Goal: Task Accomplishment & Management: Manage account settings

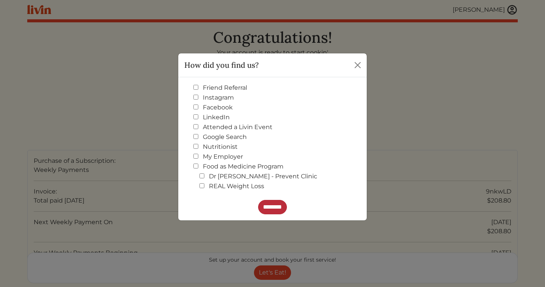
click at [269, 210] on input "********" at bounding box center [272, 207] width 29 height 14
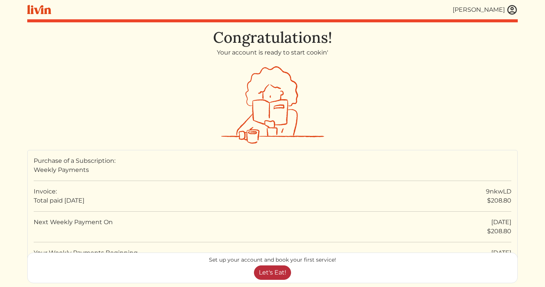
click at [274, 272] on link "Let's Eat!" at bounding box center [272, 272] width 37 height 14
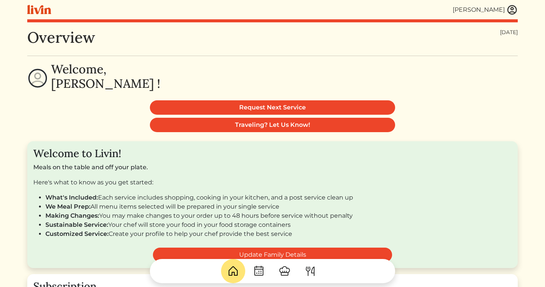
click at [511, 10] on img at bounding box center [511, 9] width 11 height 11
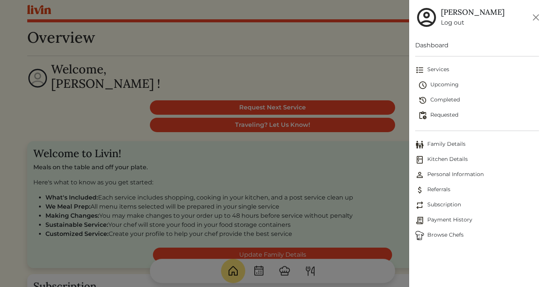
click at [335, 102] on div at bounding box center [272, 143] width 545 height 287
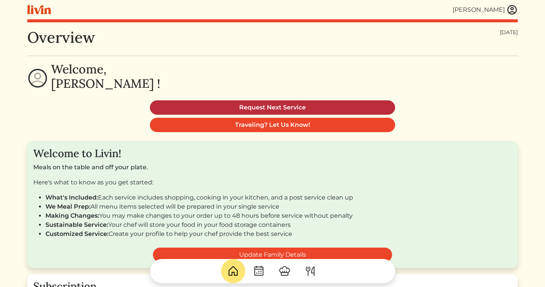
click at [336, 105] on link "Request Next Service" at bounding box center [272, 107] width 245 height 14
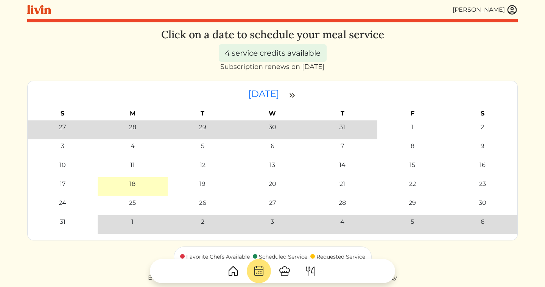
click at [479, 30] on div "Click on a date to schedule your meal service 4 service credits available Subsc…" at bounding box center [272, 165] width 491 height 274
click at [509, 8] on img at bounding box center [511, 9] width 11 height 11
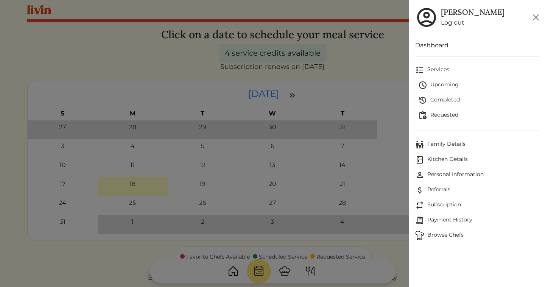
click at [431, 46] on link "Dashboard" at bounding box center [477, 45] width 124 height 9
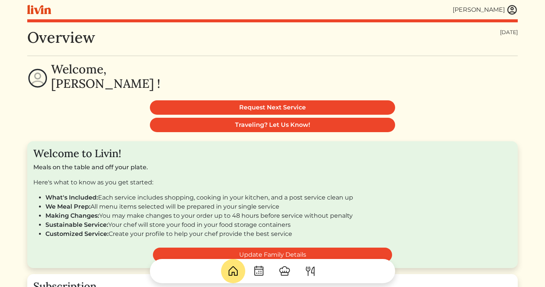
click at [510, 9] on img at bounding box center [511, 9] width 11 height 11
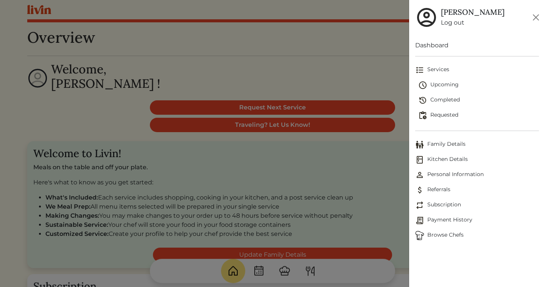
click at [458, 24] on link "Log out" at bounding box center [473, 22] width 64 height 9
